Goal: Task Accomplishment & Management: Use online tool/utility

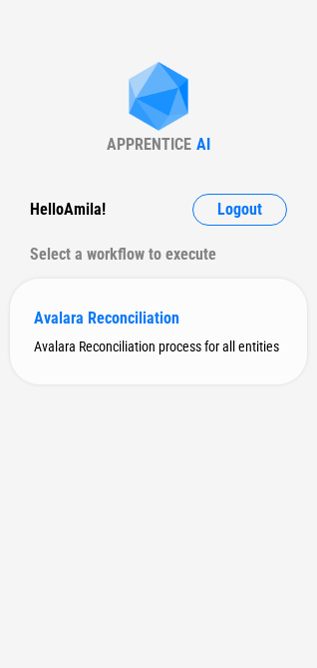
click at [86, 310] on div "Avalara Reconciliation" at bounding box center [159, 317] width 250 height 19
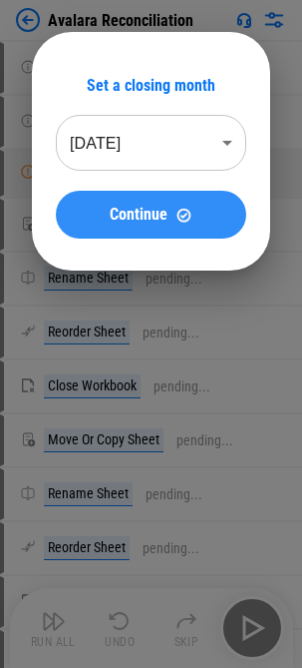
click at [134, 222] on span "Continue" at bounding box center [139, 215] width 58 height 16
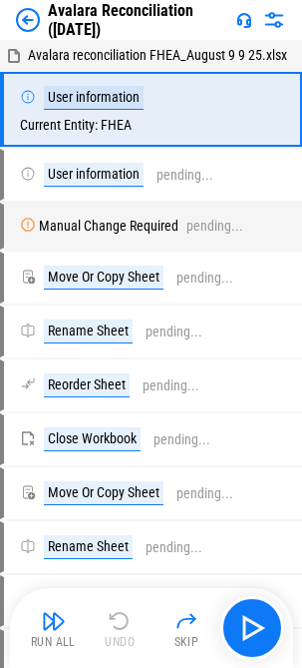
click at [54, 632] on button "Run All" at bounding box center [54, 628] width 64 height 48
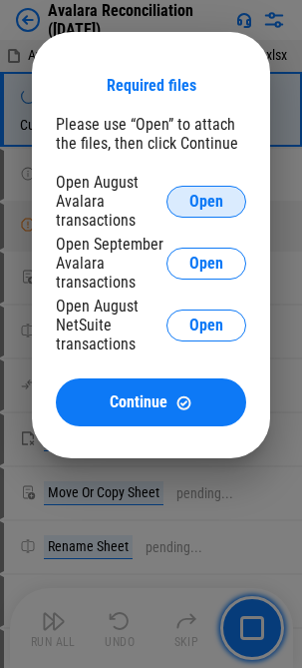
click at [202, 197] on span "Open" at bounding box center [207, 202] width 34 height 16
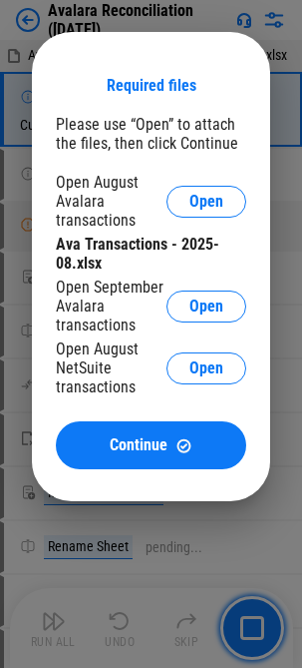
click at [225, 288] on div "Open September Avalara transactions Open" at bounding box center [151, 306] width 191 height 57
click at [217, 298] on span "Open" at bounding box center [207, 306] width 34 height 16
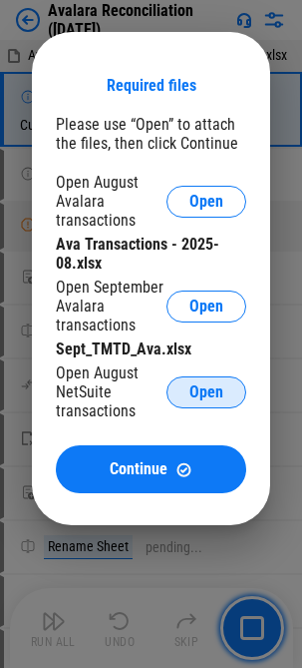
click at [222, 399] on span "Open" at bounding box center [207, 392] width 34 height 16
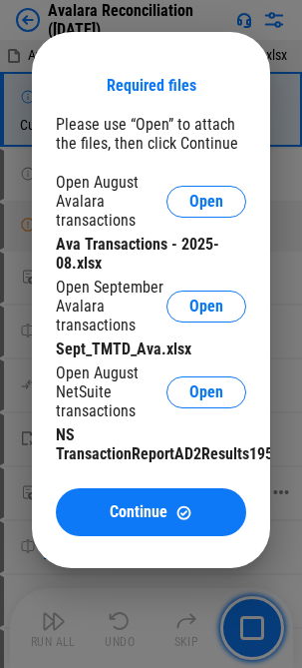
click at [151, 507] on span "Continue" at bounding box center [139, 512] width 58 height 16
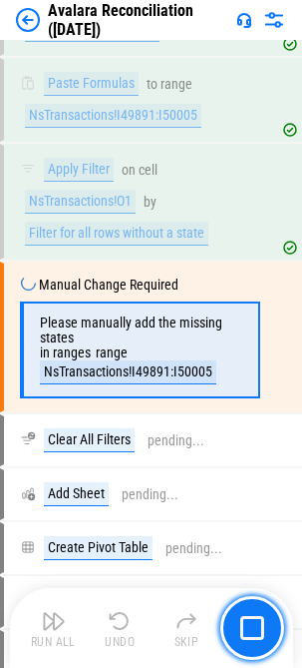
scroll to position [4282, 0]
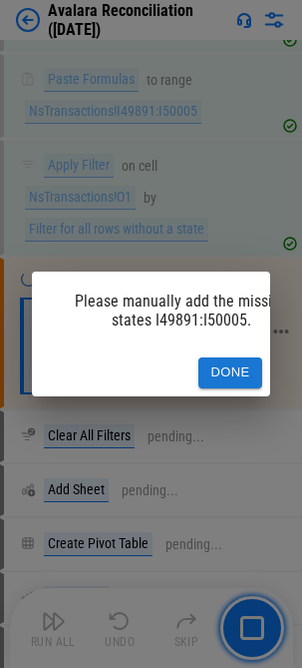
click at [244, 359] on button "Done" at bounding box center [231, 372] width 64 height 31
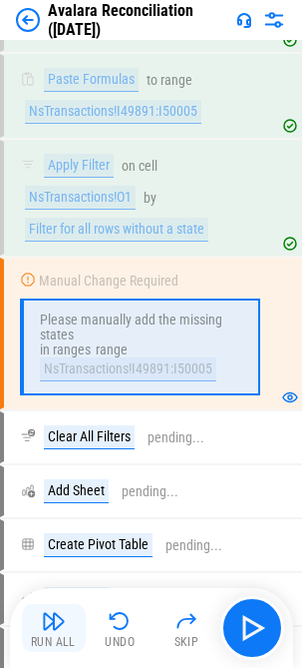
click at [67, 617] on button "Run All" at bounding box center [54, 628] width 64 height 48
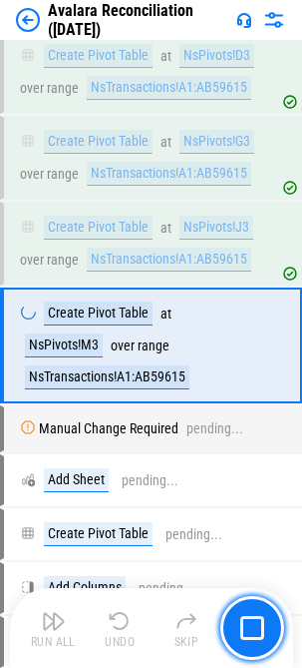
scroll to position [5037, 0]
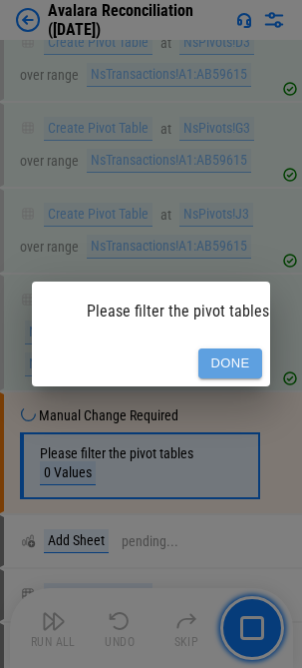
click at [231, 357] on button "Done" at bounding box center [231, 363] width 64 height 31
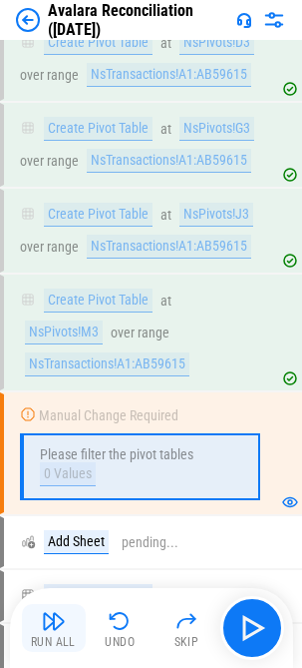
click at [54, 619] on img "button" at bounding box center [54, 621] width 24 height 24
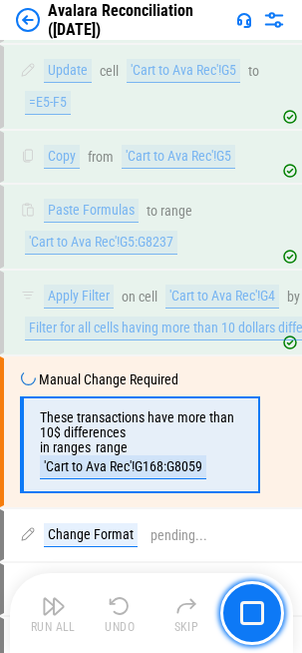
scroll to position [6803, 0]
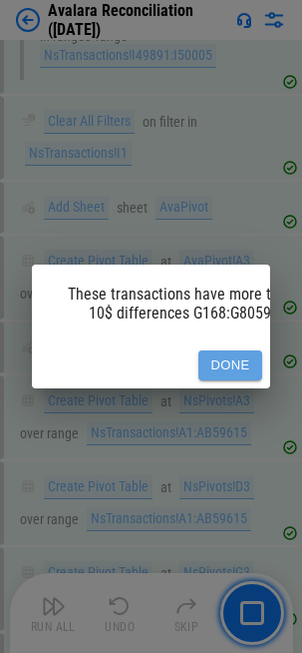
click at [227, 354] on button "Done" at bounding box center [231, 365] width 64 height 31
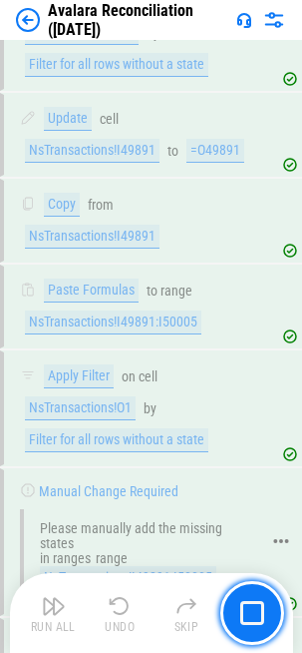
scroll to position [4008, 0]
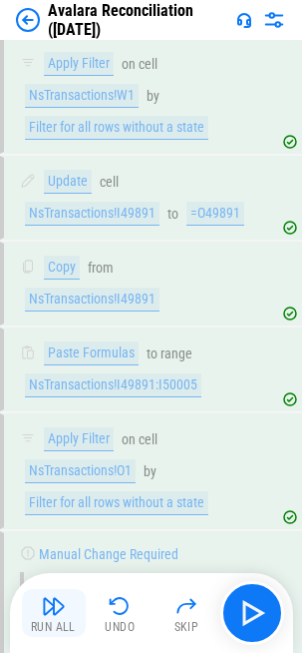
click at [38, 603] on button "Run All" at bounding box center [54, 613] width 64 height 48
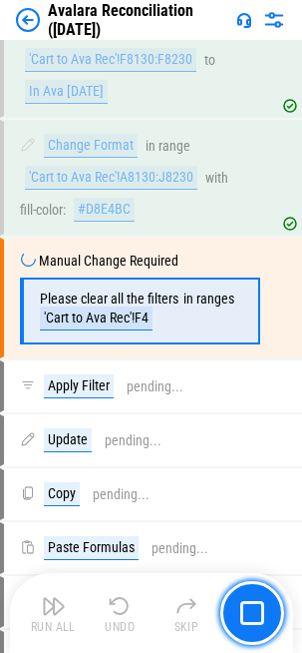
scroll to position [9738, 0]
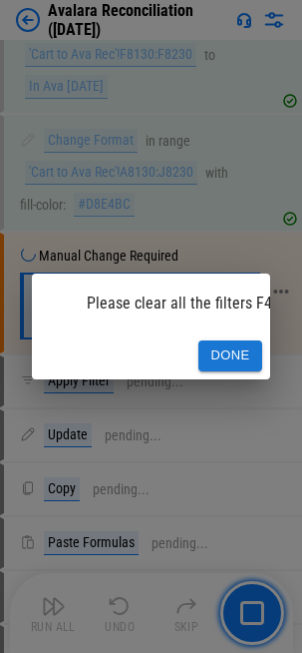
drag, startPoint x: 219, startPoint y: 343, endPoint x: 197, endPoint y: 351, distance: 23.4
click at [219, 343] on button "Done" at bounding box center [231, 355] width 64 height 31
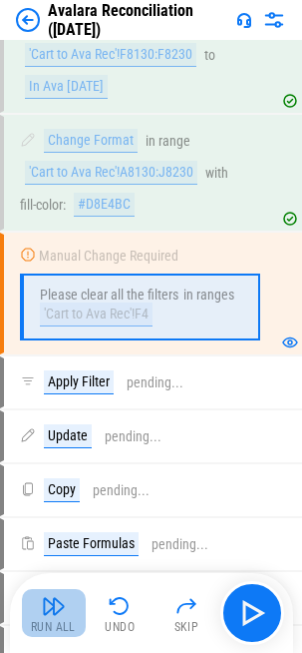
click at [52, 619] on button "Run All" at bounding box center [54, 613] width 64 height 48
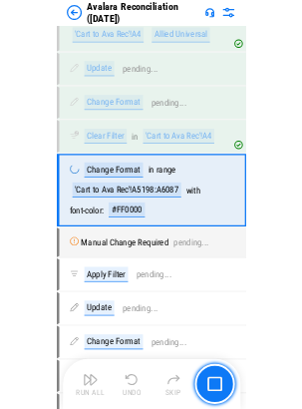
scroll to position [10478, 0]
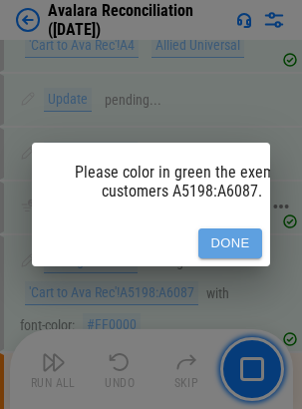
drag, startPoint x: 234, startPoint y: 224, endPoint x: 216, endPoint y: 224, distance: 18.0
click at [235, 229] on button "Done" at bounding box center [231, 244] width 64 height 31
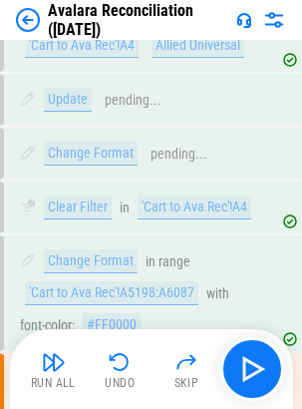
click at [62, 372] on img "button" at bounding box center [54, 362] width 24 height 24
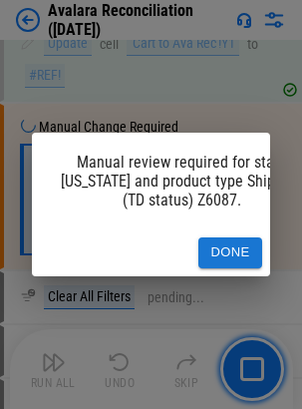
scroll to position [13498, 0]
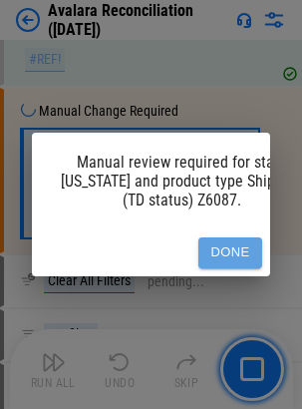
click at [251, 238] on button "Done" at bounding box center [231, 253] width 64 height 31
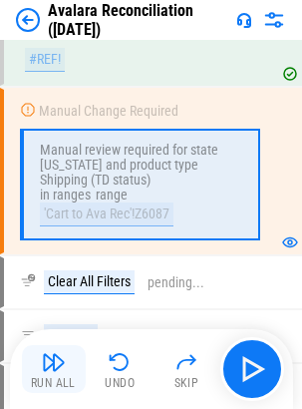
click at [53, 369] on img "button" at bounding box center [54, 362] width 24 height 24
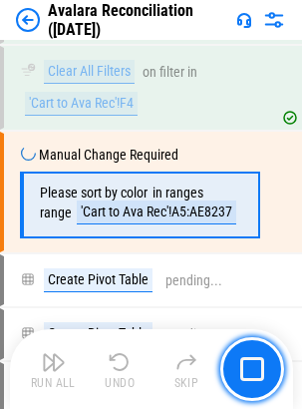
scroll to position [14535, 0]
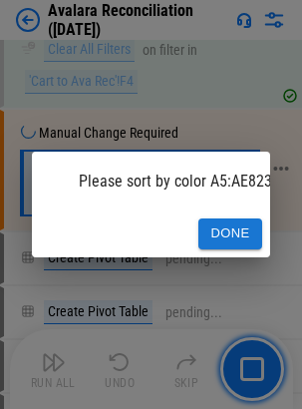
click at [236, 220] on button "Done" at bounding box center [231, 234] width 64 height 31
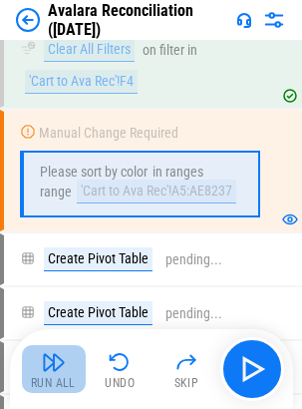
click at [58, 377] on div "Run All" at bounding box center [53, 383] width 45 height 12
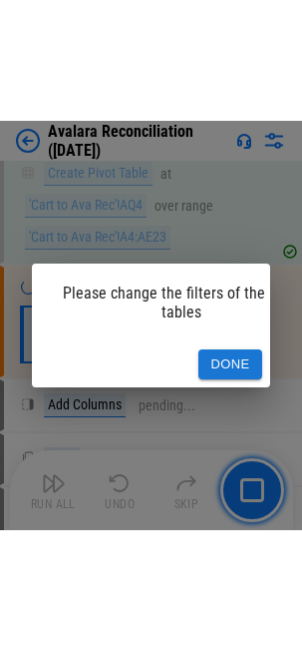
scroll to position [15121, 0]
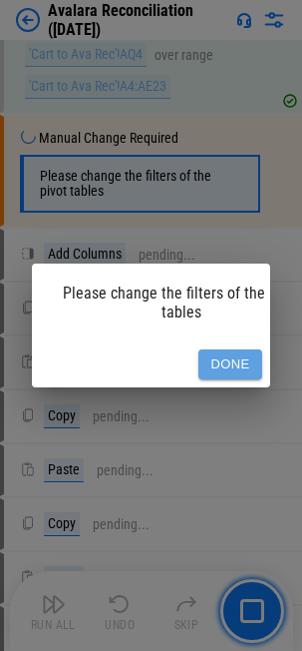
click at [241, 351] on button "Done" at bounding box center [231, 364] width 64 height 31
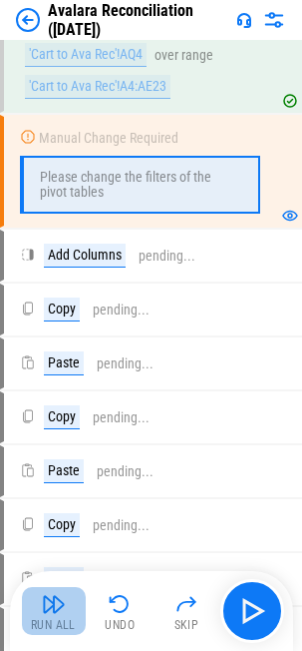
click at [50, 610] on img "button" at bounding box center [54, 604] width 24 height 24
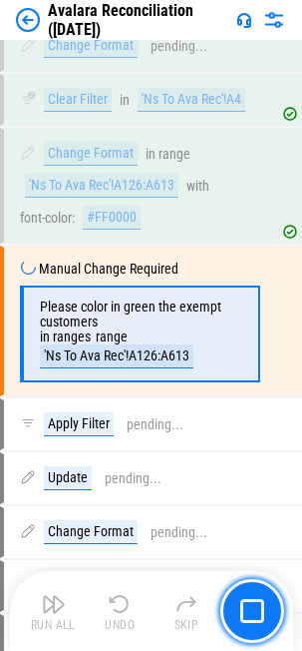
scroll to position [19378, 0]
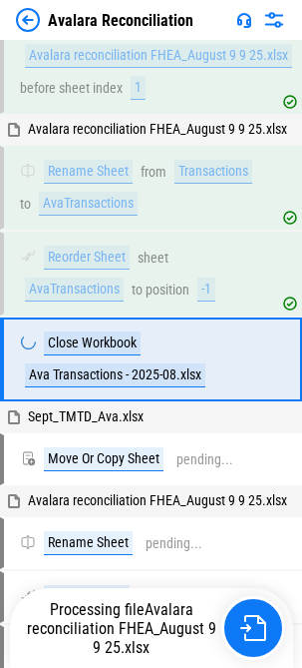
scroll to position [310, 0]
